Goal: Task Accomplishment & Management: Manage account settings

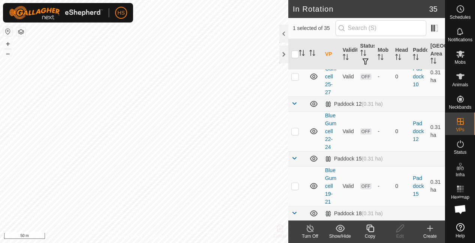
scroll to position [29, 0]
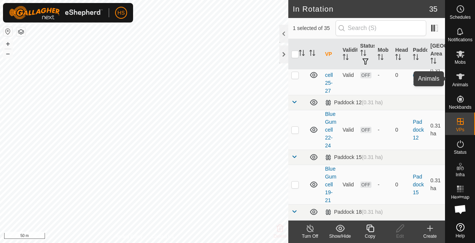
click at [458, 74] on icon at bounding box center [460, 76] width 8 height 6
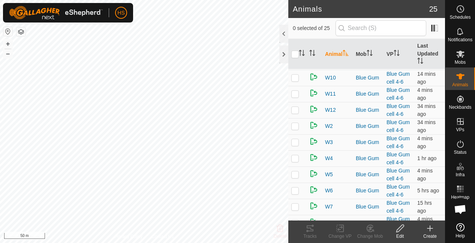
scroll to position [250, 0]
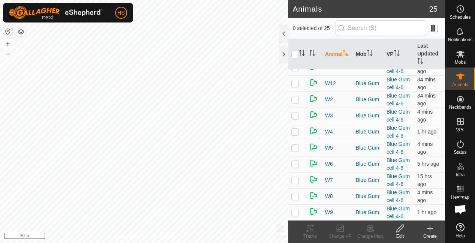
click at [241, 0] on html "HS Schedules Notifications Mobs Animals Neckbands VPs Status Infra Heatmap Help…" at bounding box center [237, 121] width 475 height 243
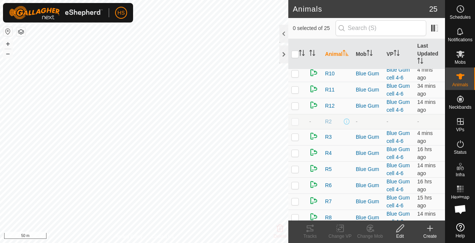
scroll to position [0, 0]
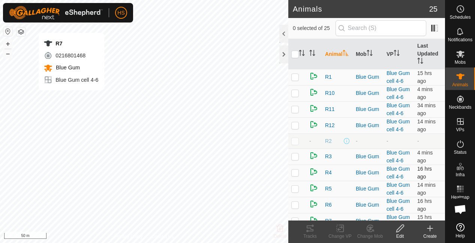
checkbox input "true"
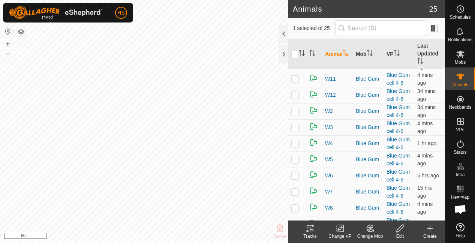
scroll to position [241, 0]
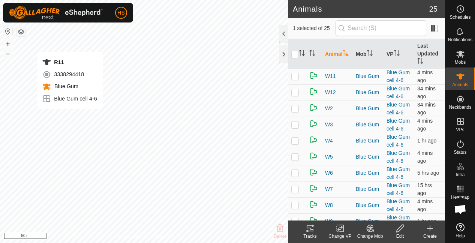
checkbox input "true"
checkbox input "false"
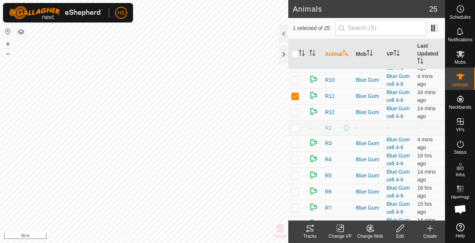
scroll to position [0, 0]
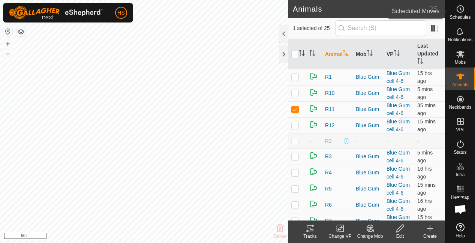
click at [458, 12] on icon at bounding box center [460, 8] width 9 height 9
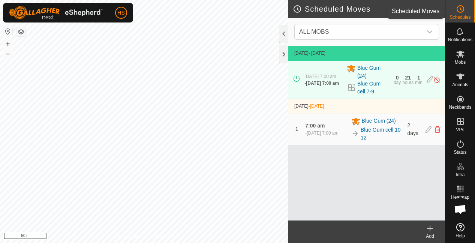
click at [457, 11] on circle at bounding box center [460, 9] width 7 height 7
click at [282, 34] on div at bounding box center [283, 34] width 9 height 18
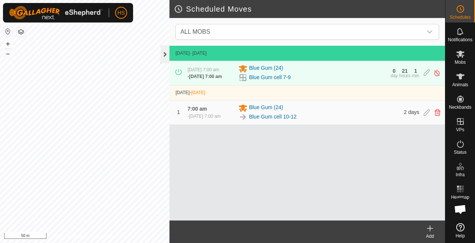
click at [162, 58] on div at bounding box center [164, 54] width 9 height 18
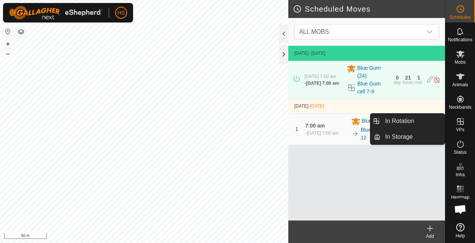
click at [461, 121] on icon at bounding box center [460, 121] width 7 height 7
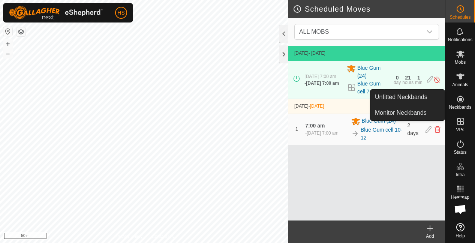
click at [463, 100] on icon at bounding box center [460, 98] width 9 height 9
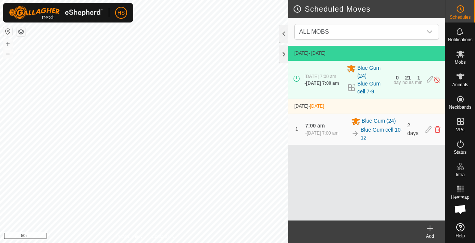
click at [396, 175] on div "[DATE] - [DATE] [DATE] 7:00 am - [DATE] 7:00 am Blue Gum (24) Blue Gum cell 7-9…" at bounding box center [366, 133] width 157 height 175
click at [458, 80] on icon at bounding box center [460, 76] width 9 height 9
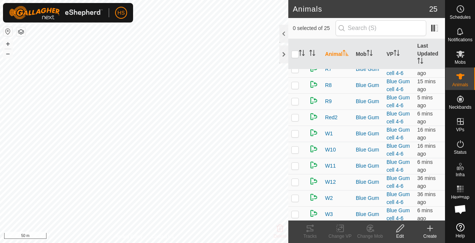
scroll to position [250, 0]
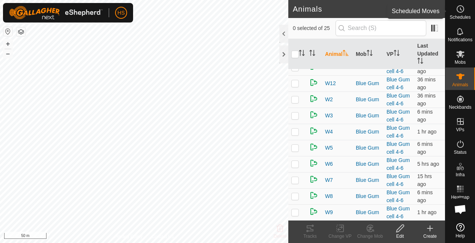
click at [456, 16] on span "Schedules" at bounding box center [459, 17] width 21 height 4
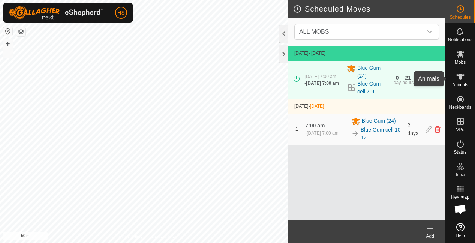
click at [460, 76] on icon at bounding box center [460, 76] width 8 height 6
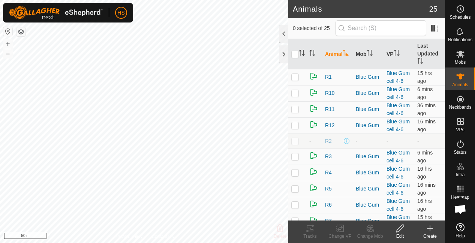
scroll to position [40, 0]
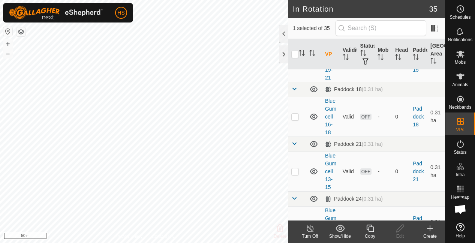
scroll to position [171, 0]
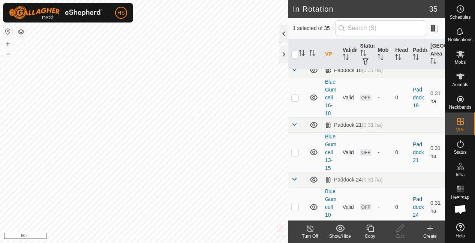
click at [284, 30] on div at bounding box center [283, 34] width 9 height 18
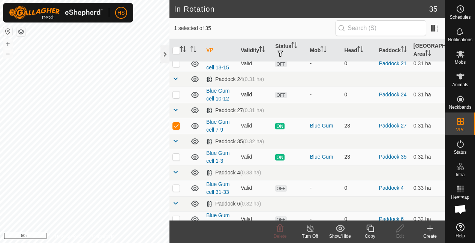
scroll to position [144, 0]
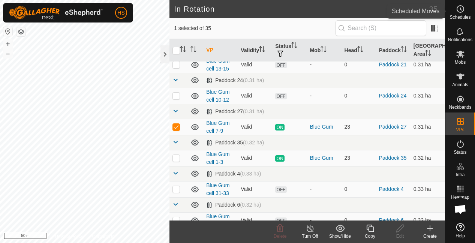
click at [459, 11] on icon at bounding box center [460, 8] width 9 height 9
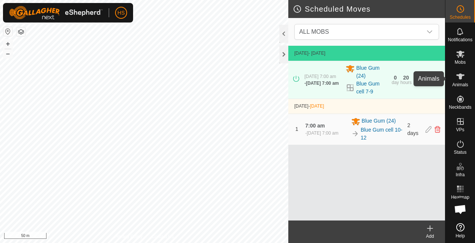
click at [458, 79] on icon at bounding box center [460, 76] width 9 height 9
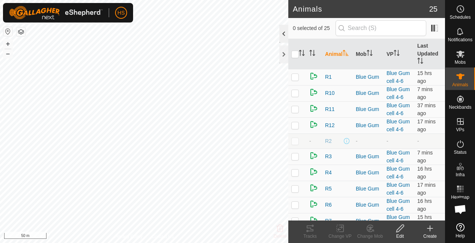
click at [281, 34] on div at bounding box center [283, 34] width 9 height 18
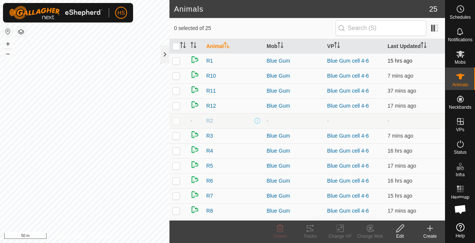
click at [352, 64] on td "Blue Gum cell 4-6" at bounding box center [354, 60] width 60 height 15
click at [353, 61] on link "Blue Gum cell 4-6" at bounding box center [348, 61] width 42 height 6
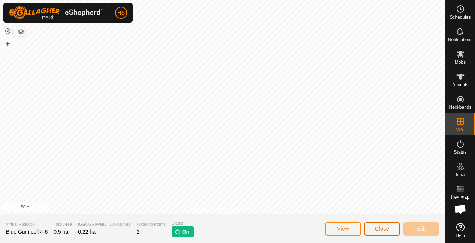
click at [374, 230] on button "Close" at bounding box center [382, 228] width 36 height 13
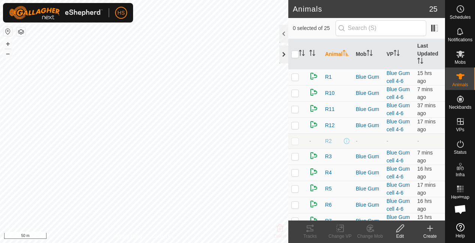
click at [283, 48] on div at bounding box center [283, 54] width 9 height 18
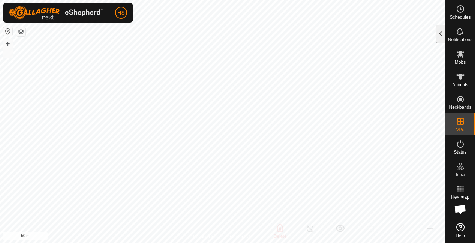
click at [438, 34] on div at bounding box center [440, 34] width 9 height 18
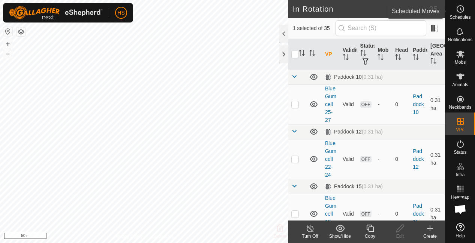
click at [460, 6] on circle at bounding box center [460, 9] width 7 height 7
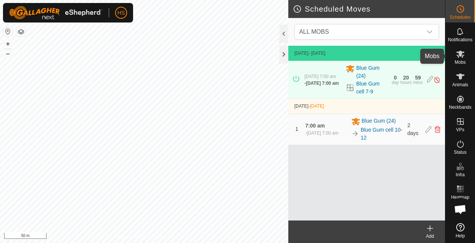
click at [463, 60] on span "Mobs" at bounding box center [459, 62] width 11 height 4
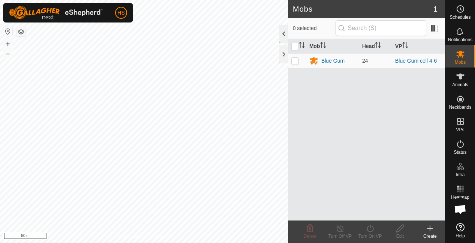
click at [284, 37] on div at bounding box center [283, 34] width 9 height 18
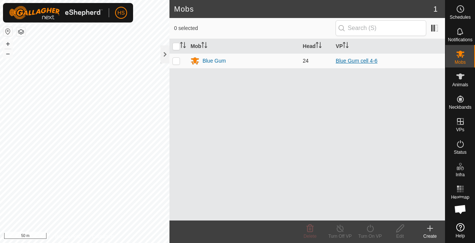
click at [365, 61] on link "Blue Gum cell 4-6" at bounding box center [357, 61] width 42 height 6
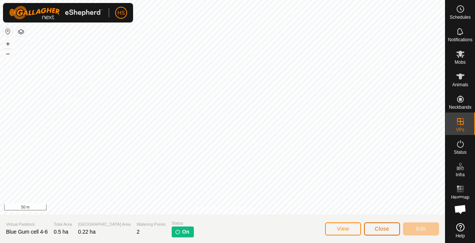
click at [369, 230] on button "Close" at bounding box center [382, 228] width 36 height 13
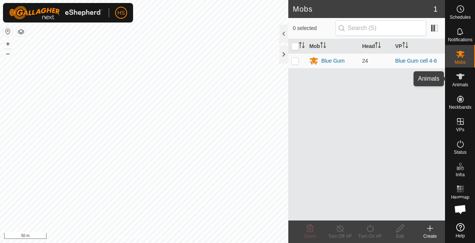
click at [464, 79] on icon at bounding box center [460, 76] width 9 height 9
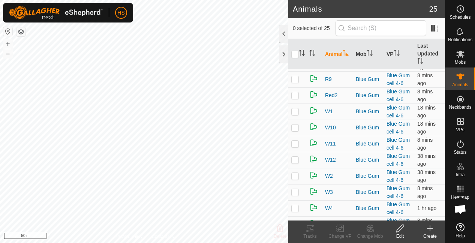
scroll to position [250, 0]
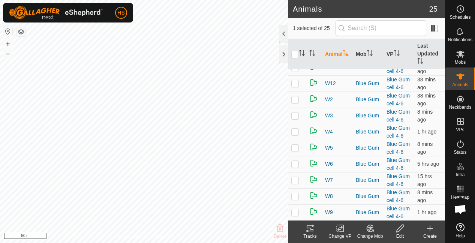
click at [310, 232] on icon at bounding box center [309, 228] width 9 height 9
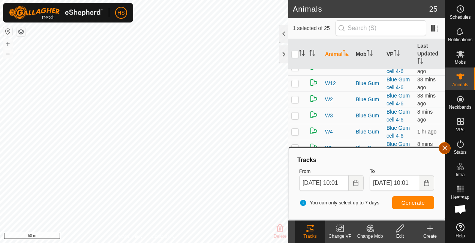
click at [447, 148] on button "button" at bounding box center [444, 148] width 12 height 12
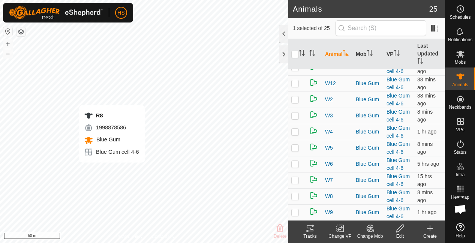
checkbox input "false"
checkbox input "true"
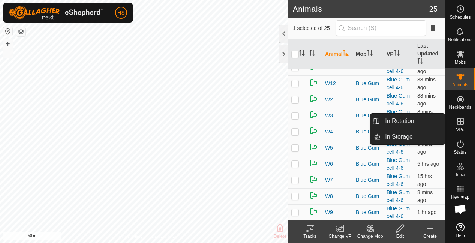
click at [460, 118] on icon at bounding box center [460, 121] width 7 height 7
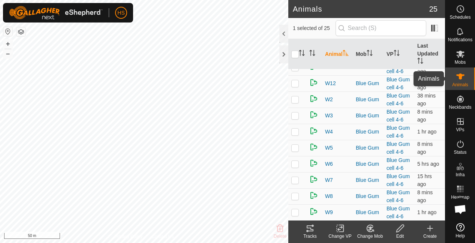
click at [458, 83] on span "Animals" at bounding box center [460, 84] width 16 height 4
click at [284, 34] on div at bounding box center [283, 34] width 9 height 18
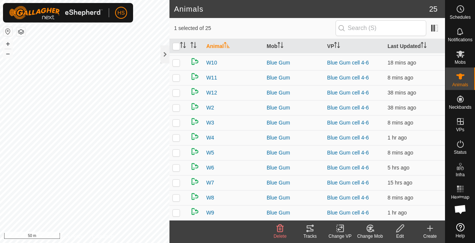
scroll to position [208, 0]
click at [311, 228] on icon at bounding box center [309, 228] width 9 height 9
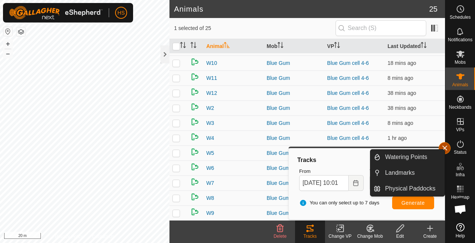
click at [445, 151] on button "button" at bounding box center [444, 148] width 12 height 12
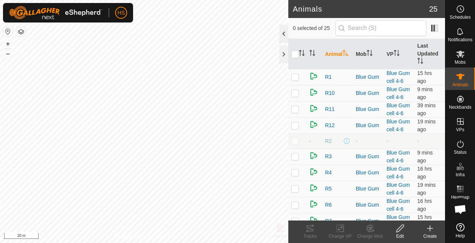
click at [282, 31] on div at bounding box center [283, 34] width 9 height 18
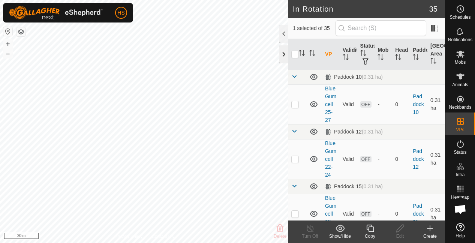
click at [284, 55] on div at bounding box center [283, 54] width 9 height 18
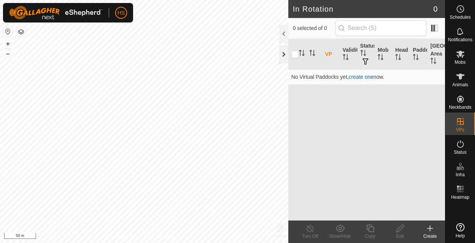
click at [283, 52] on div at bounding box center [283, 54] width 9 height 18
